Goal: Information Seeking & Learning: Learn about a topic

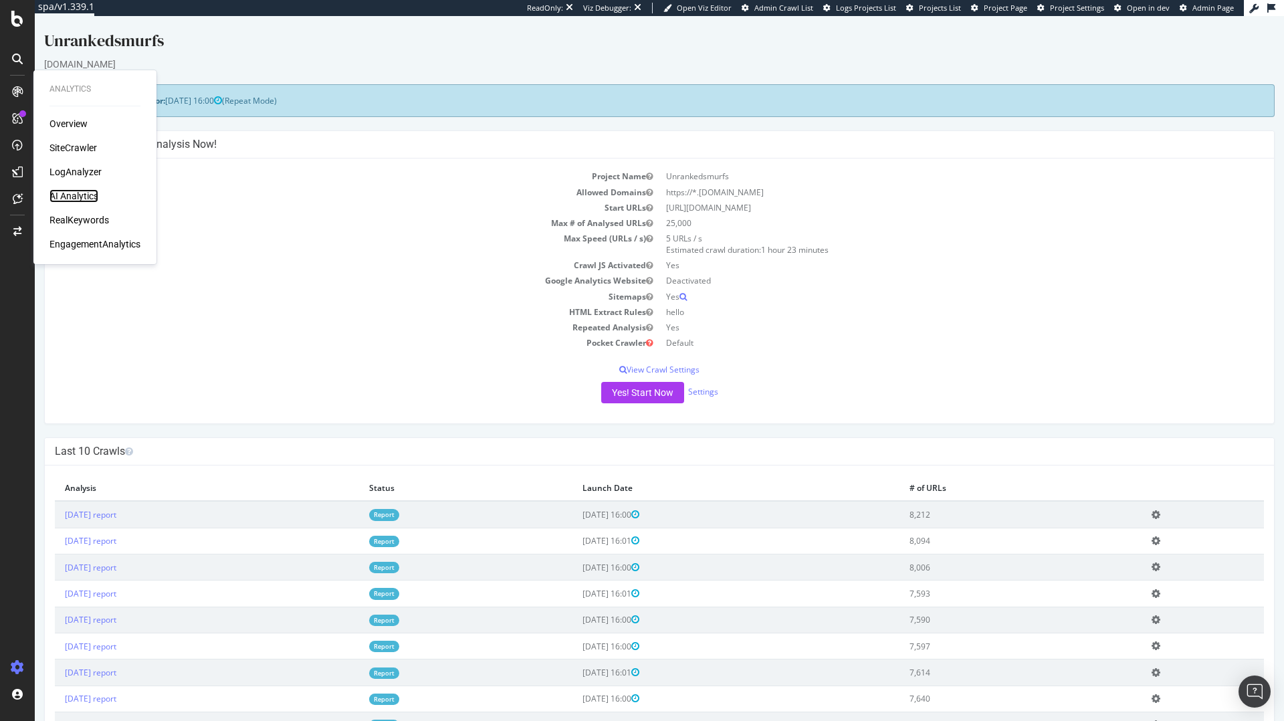
click at [66, 197] on div "AI Analytics" at bounding box center [74, 195] width 49 height 13
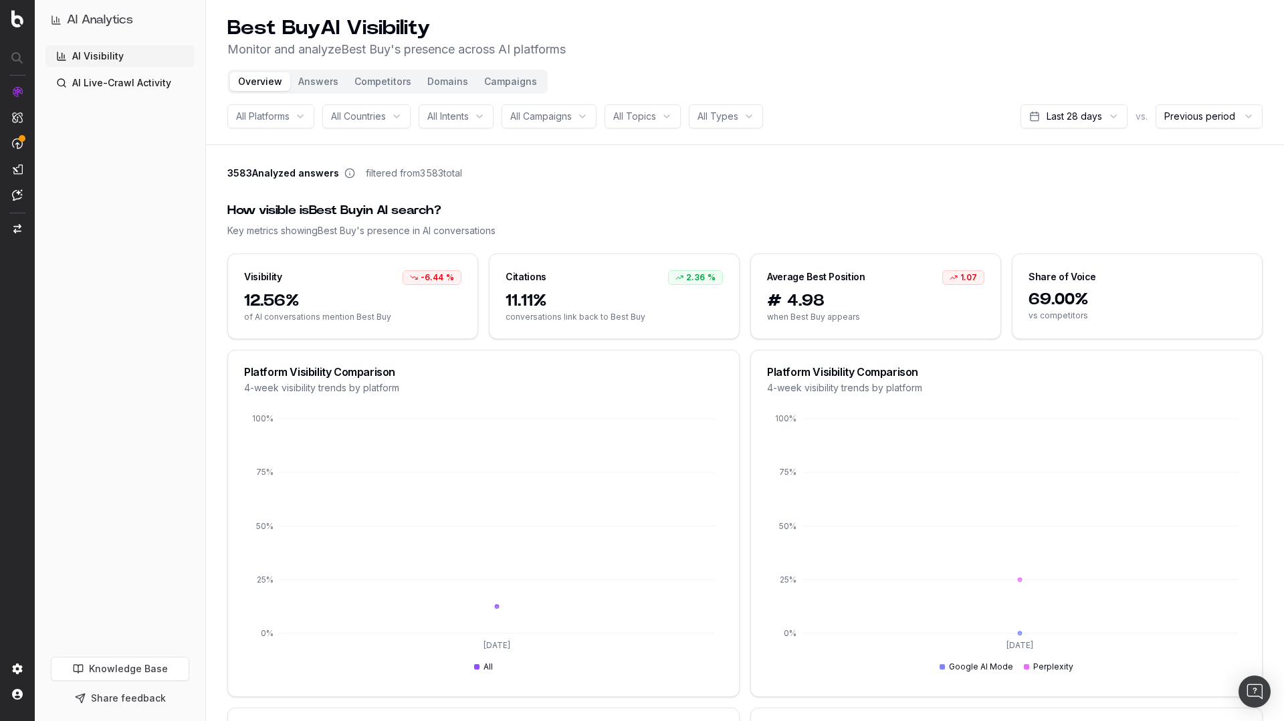
click at [89, 56] on link "AI Visibility" at bounding box center [119, 55] width 149 height 21
click at [293, 112] on div "All Platforms" at bounding box center [270, 116] width 87 height 24
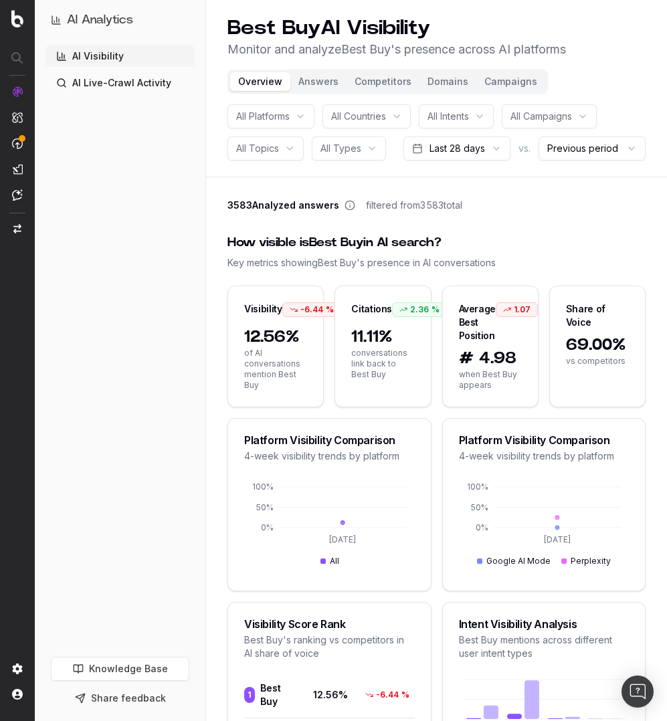
click at [302, 113] on div "All Platforms" at bounding box center [270, 116] width 87 height 24
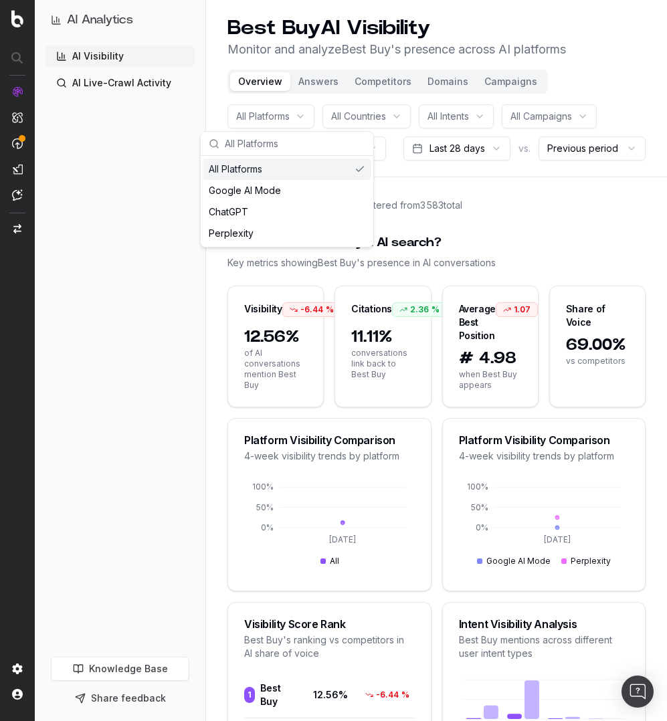
click at [298, 113] on div "All Platforms" at bounding box center [270, 116] width 87 height 24
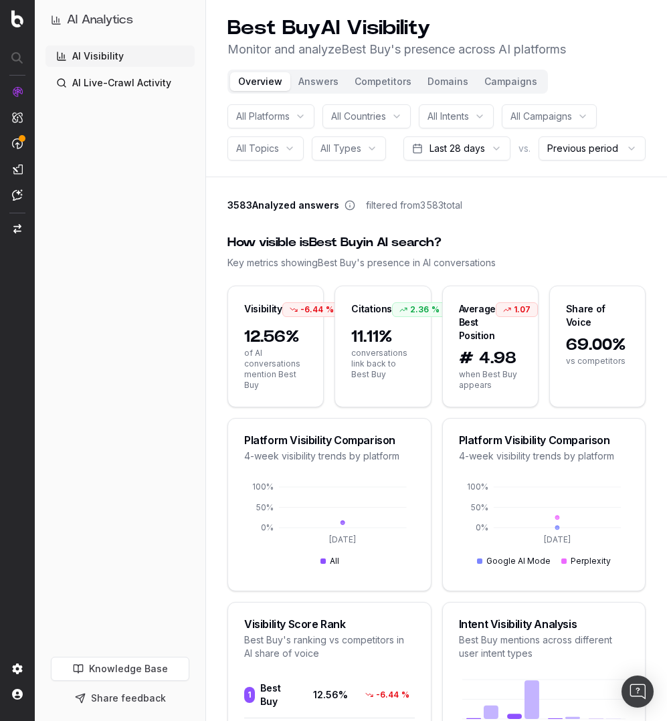
click at [286, 120] on span "All Platforms" at bounding box center [263, 116] width 54 height 13
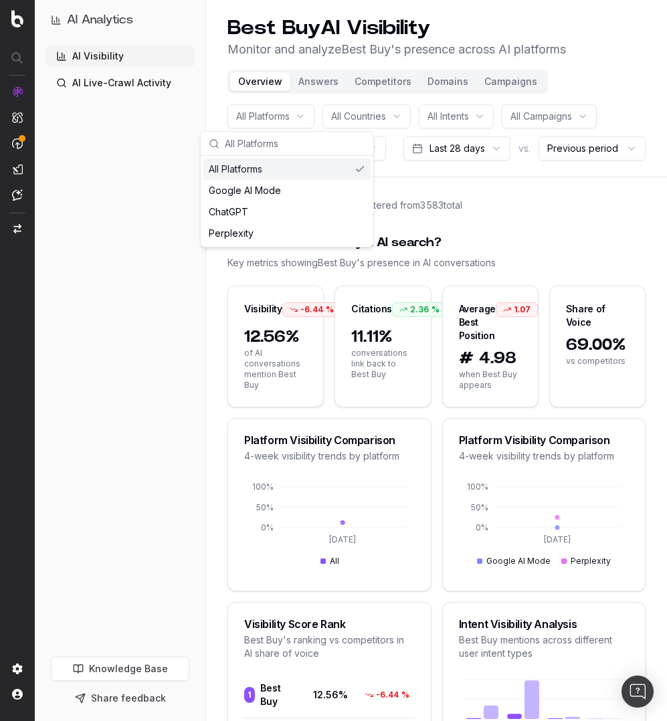
click at [286, 120] on span "All Platforms" at bounding box center [263, 116] width 54 height 13
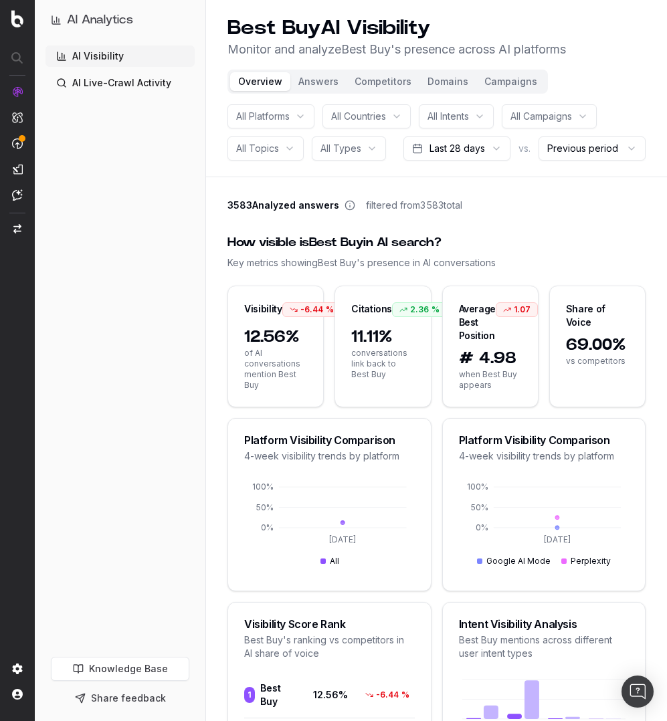
click at [285, 121] on span "All Platforms" at bounding box center [263, 116] width 54 height 13
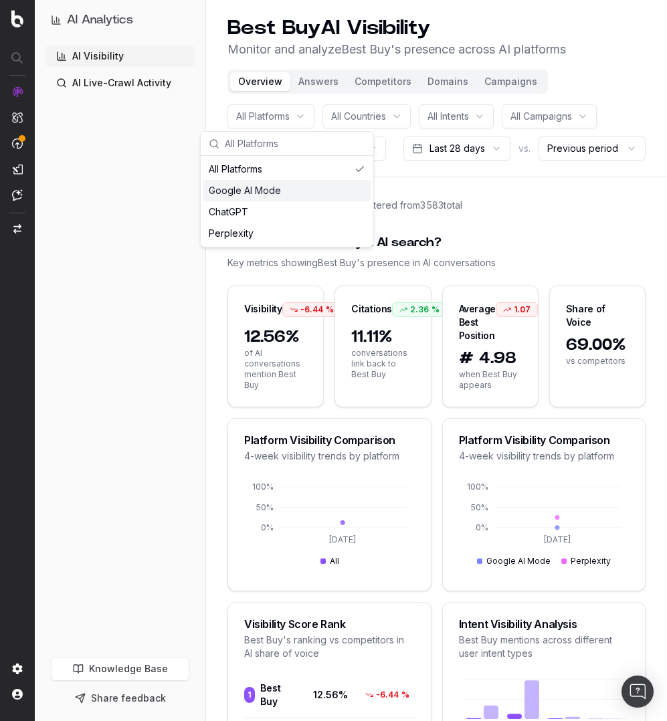
click at [268, 191] on div "Google AI Mode" at bounding box center [286, 190] width 167 height 21
click at [270, 220] on div "ChatGPT" at bounding box center [286, 211] width 167 height 21
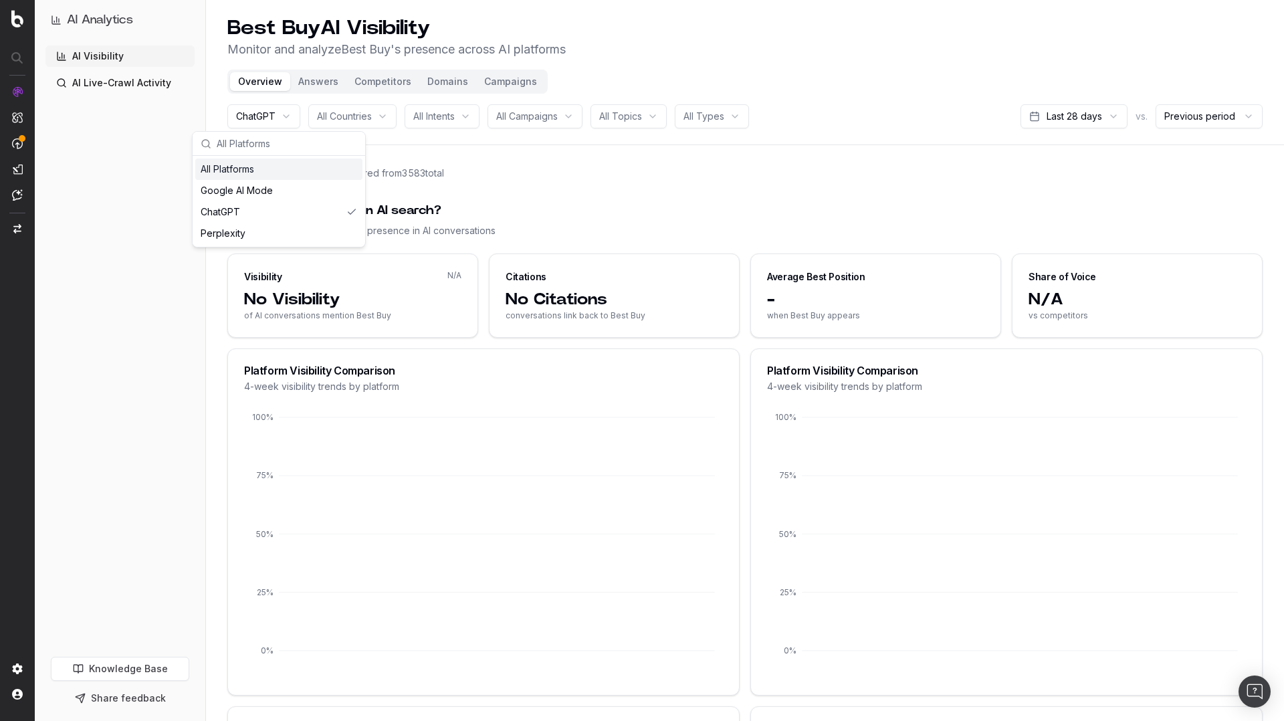
click at [484, 185] on div "How visible is Best Buy in AI search? Key metrics showing Best Buy 's presence …" at bounding box center [745, 219] width 1036 height 68
click at [13, 96] on img at bounding box center [17, 91] width 11 height 11
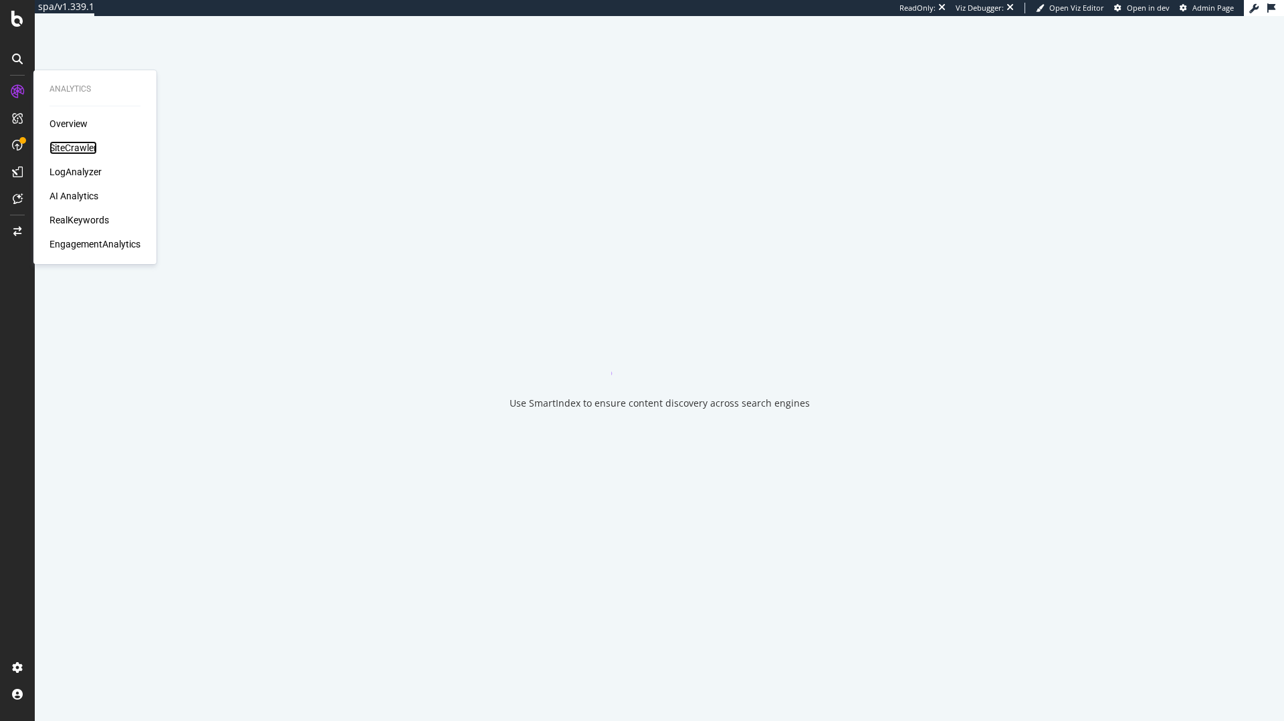
click at [74, 146] on div "SiteCrawler" at bounding box center [73, 147] width 47 height 13
